Goal: Find specific page/section: Find specific page/section

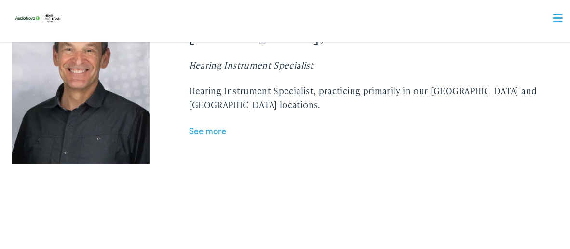
scroll to position [2315, 0]
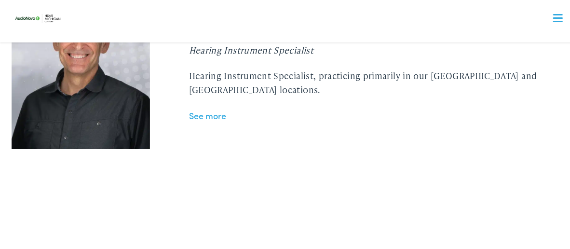
click at [212, 111] on link "See more" at bounding box center [207, 114] width 37 height 12
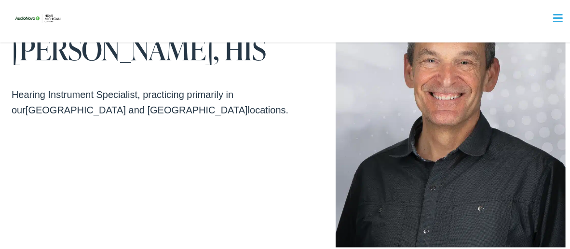
scroll to position [48, 0]
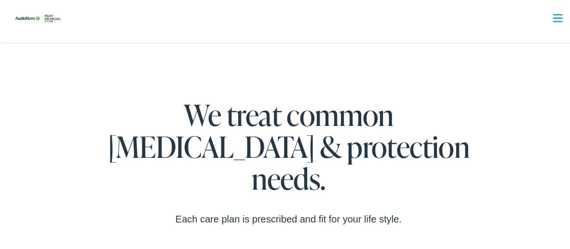
scroll to position [1687, 0]
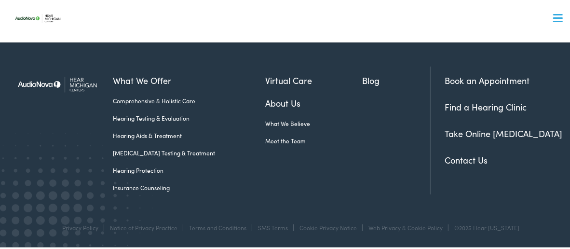
scroll to position [2865, 0]
